Goal: Transaction & Acquisition: Book appointment/travel/reservation

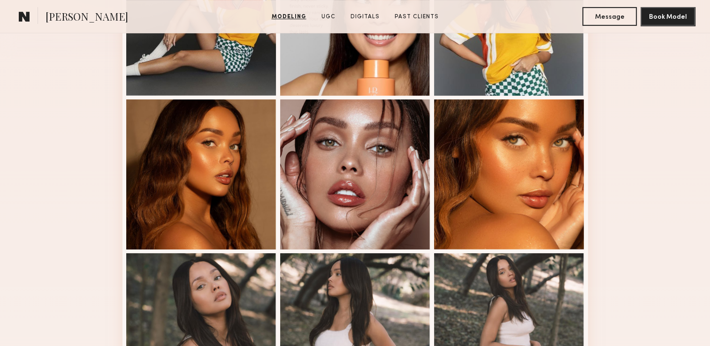
scroll to position [422, 0]
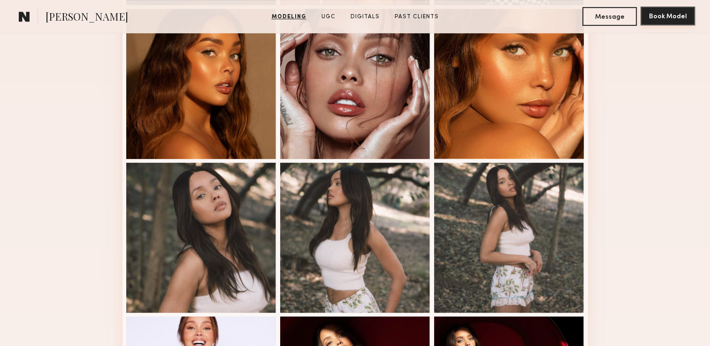
click at [662, 22] on button "Book Model" at bounding box center [668, 16] width 54 height 19
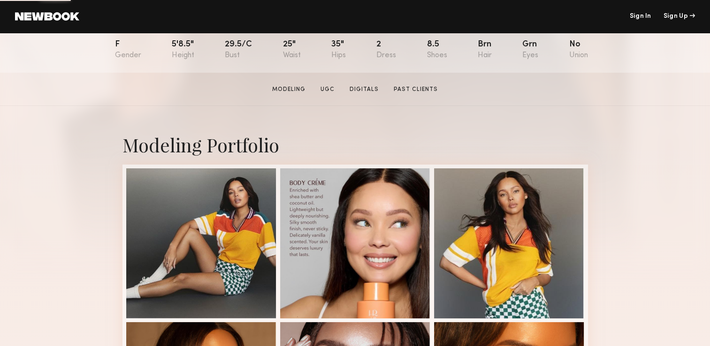
scroll to position [188, 0]
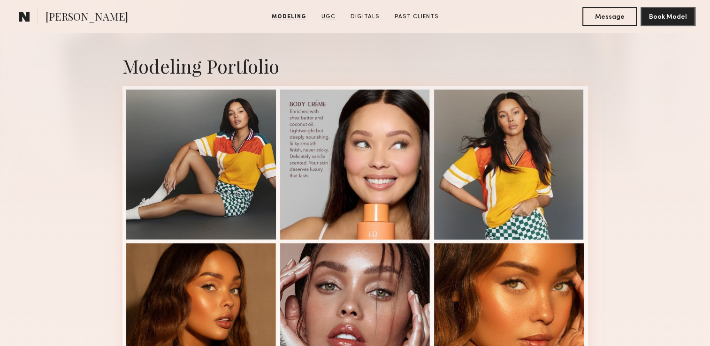
click at [328, 17] on link "UGC" at bounding box center [329, 17] width 22 height 8
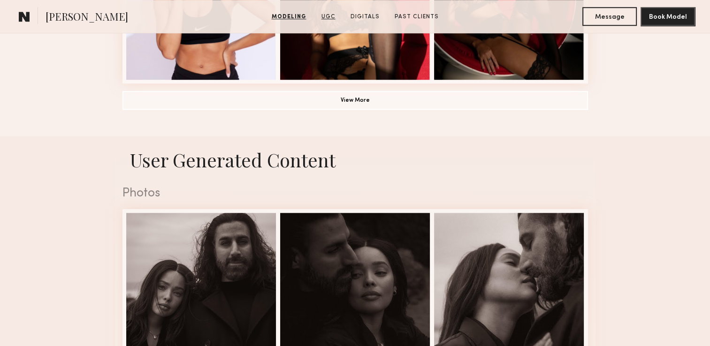
scroll to position [893, 0]
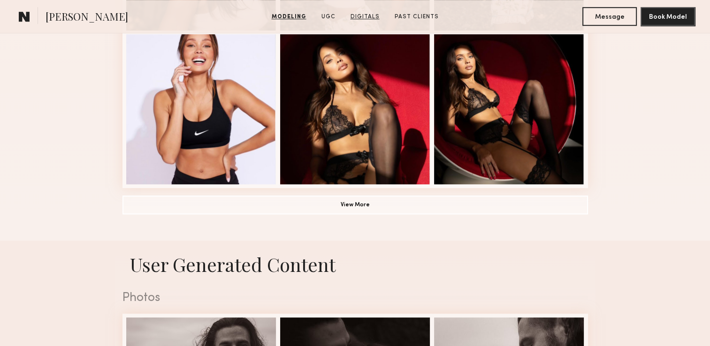
click at [368, 14] on link "Digitals" at bounding box center [365, 17] width 37 height 8
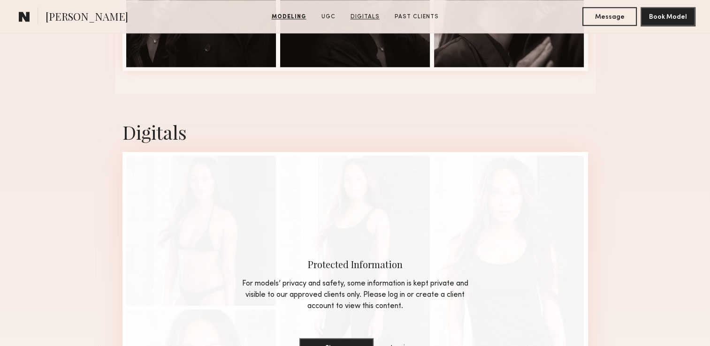
scroll to position [1149, 0]
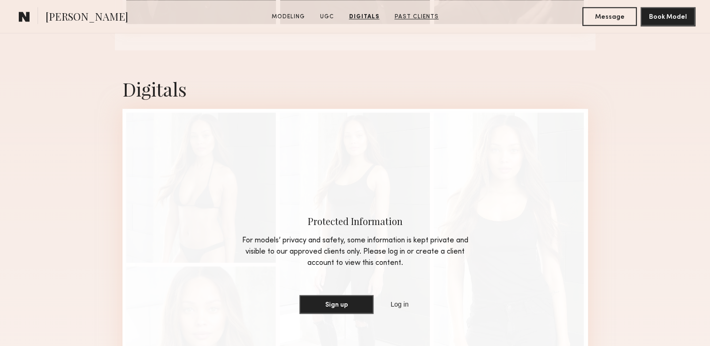
click at [412, 16] on link "Past Clients" at bounding box center [417, 17] width 52 height 8
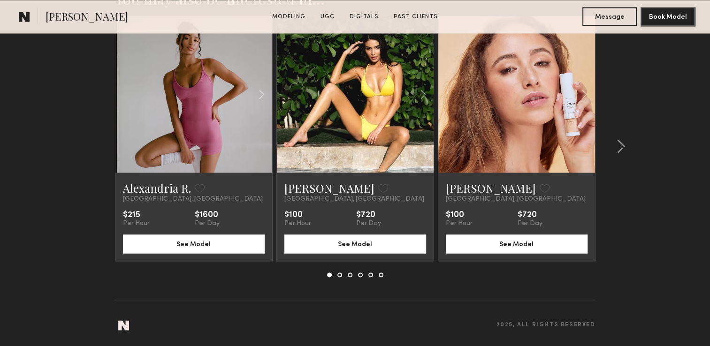
scroll to position [1750, 0]
click at [339, 274] on button at bounding box center [339, 275] width 5 height 5
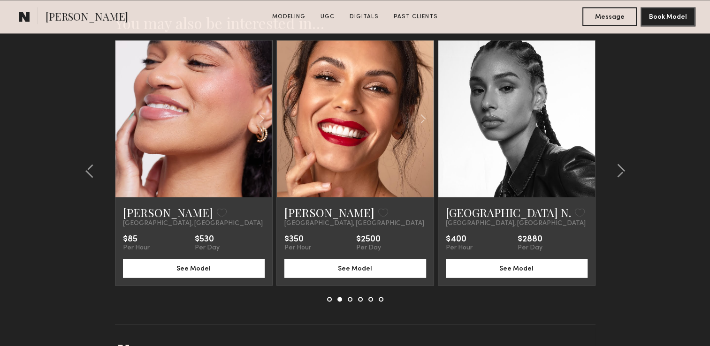
scroll to position [1703, 0]
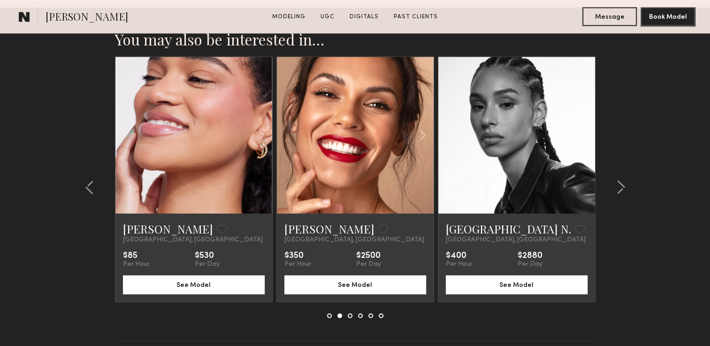
click at [329, 318] on button at bounding box center [329, 316] width 5 height 5
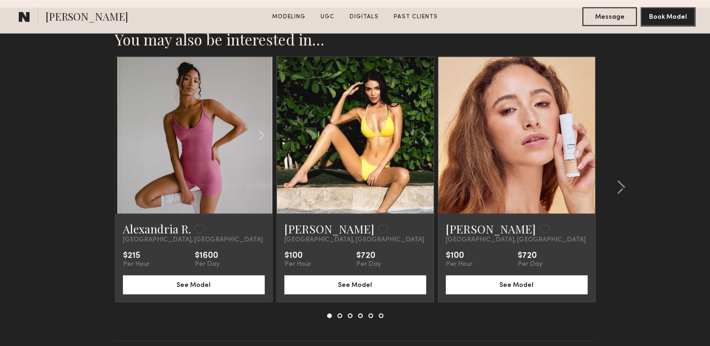
click at [338, 318] on button at bounding box center [339, 316] width 5 height 5
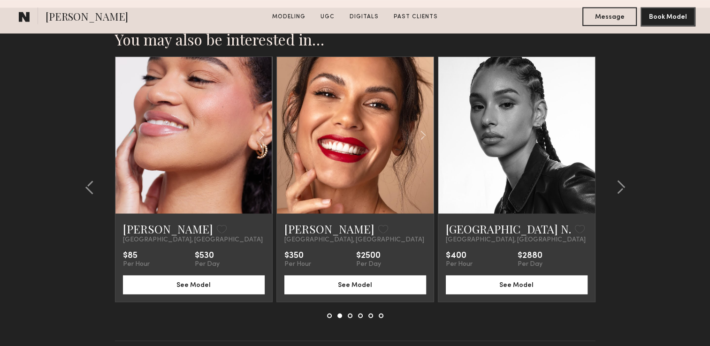
click at [351, 318] on button at bounding box center [350, 316] width 5 height 5
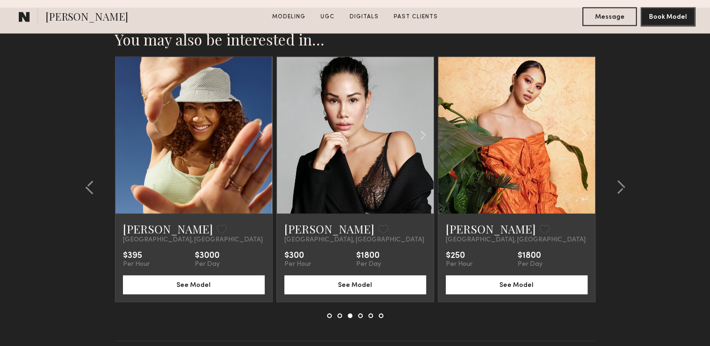
click at [359, 318] on button at bounding box center [360, 316] width 5 height 5
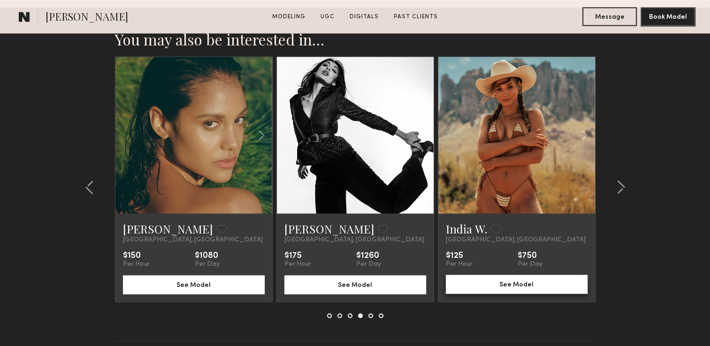
click at [517, 290] on button "See Model" at bounding box center [517, 284] width 142 height 19
click at [370, 318] on button at bounding box center [370, 316] width 5 height 5
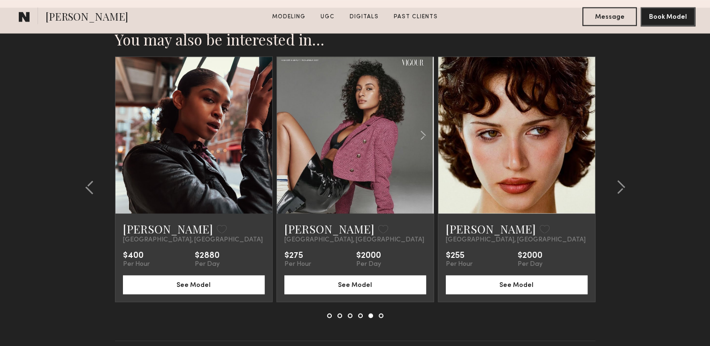
click at [380, 318] on button at bounding box center [381, 316] width 5 height 5
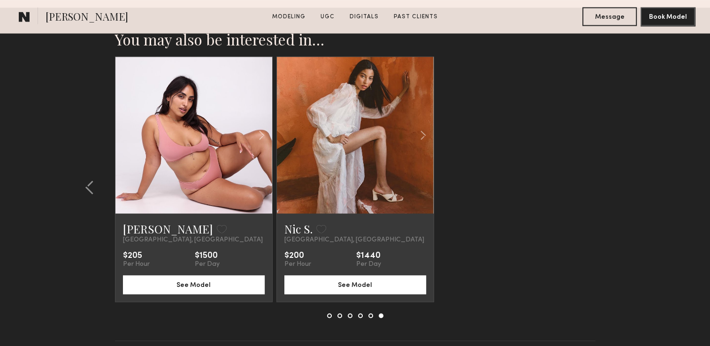
click at [329, 318] on button at bounding box center [329, 316] width 5 height 5
